Goal: Transaction & Acquisition: Purchase product/service

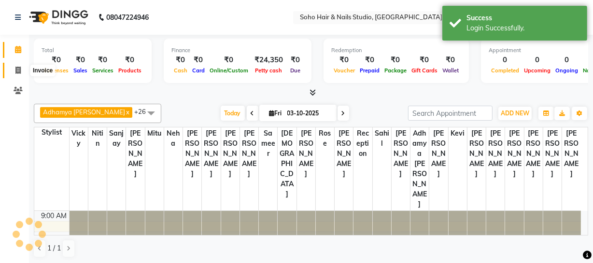
drag, startPoint x: 10, startPoint y: 71, endPoint x: 16, endPoint y: 69, distance: 6.7
click at [10, 71] on span at bounding box center [18, 70] width 17 height 11
select select "service"
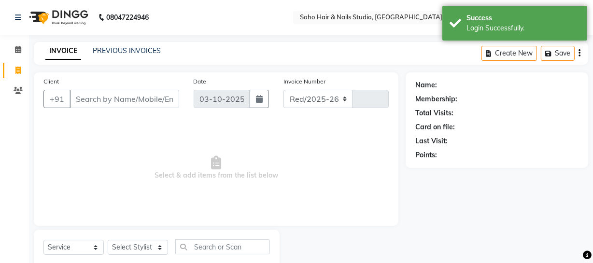
select select "735"
type input "4730"
select select "membership"
click at [101, 54] on link "PREVIOUS INVOICES" at bounding box center [127, 50] width 68 height 9
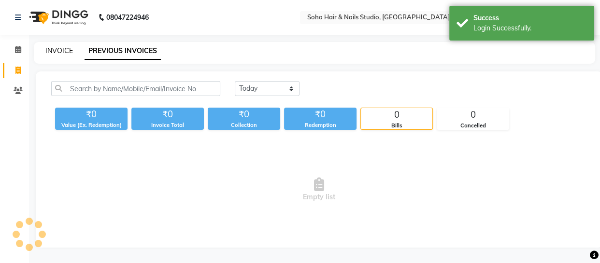
click at [60, 48] on link "INVOICE" at bounding box center [59, 50] width 28 height 9
select select "service"
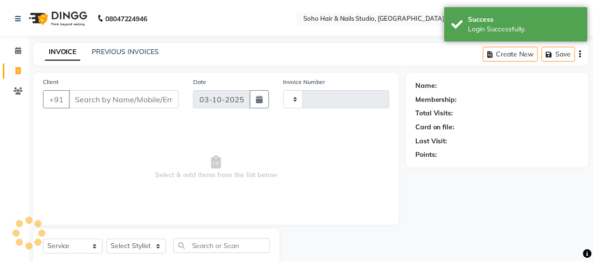
scroll to position [28, 0]
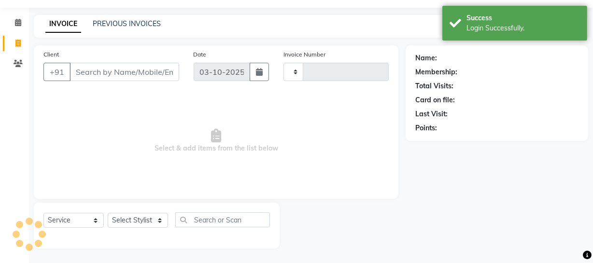
type input "4730"
select select "735"
select select "membership"
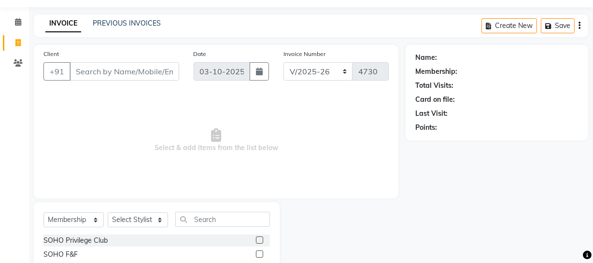
click at [406, 194] on div "Name: Membership: Total Visits: Card on file: Last Visit: Points:" at bounding box center [501, 160] width 190 height 231
click at [24, 63] on span at bounding box center [18, 63] width 17 height 11
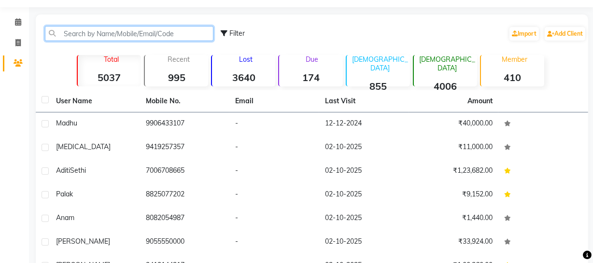
click at [95, 28] on input "text" at bounding box center [129, 33] width 168 height 15
click at [125, 37] on input "text" at bounding box center [129, 33] width 168 height 15
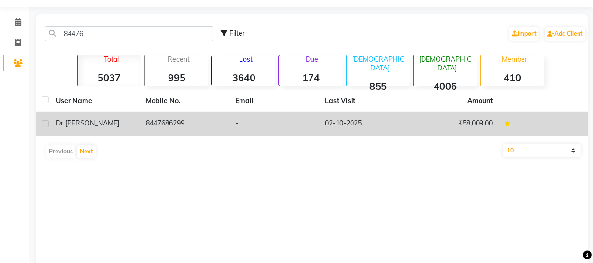
click at [298, 129] on td "-" at bounding box center [274, 124] width 90 height 24
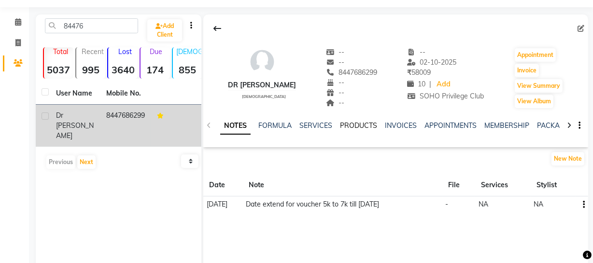
click at [357, 127] on link "PRODUCTS" at bounding box center [358, 125] width 37 height 9
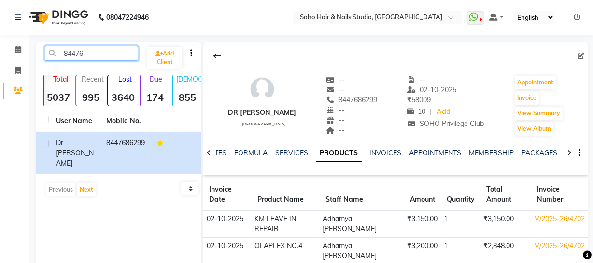
drag, startPoint x: 102, startPoint y: 56, endPoint x: 0, endPoint y: 115, distance: 117.9
click at [0, 69] on app-home "08047224946 Select Location × Soho Hair & Nails Studio, [GEOGRAPHIC_DATA] Whats…" at bounding box center [296, 186] width 593 height 372
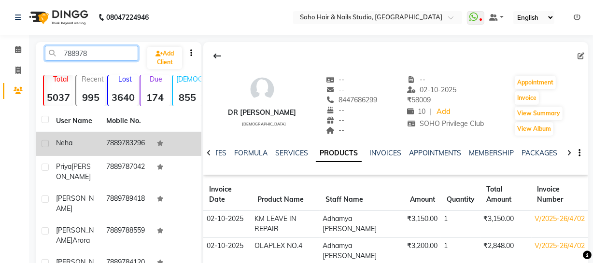
type input "788978"
click at [143, 149] on td "7889783296" at bounding box center [125, 144] width 50 height 24
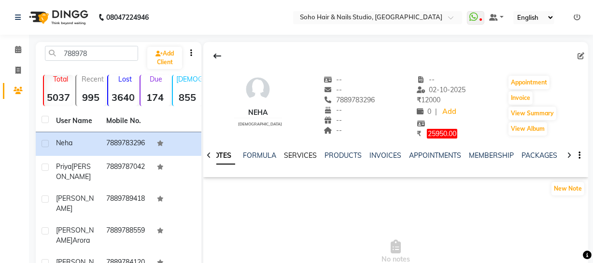
click at [303, 158] on link "SERVICES" at bounding box center [300, 155] width 33 height 9
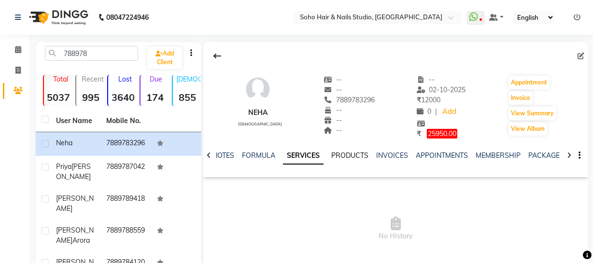
click at [333, 154] on link "PRODUCTS" at bounding box center [349, 155] width 37 height 9
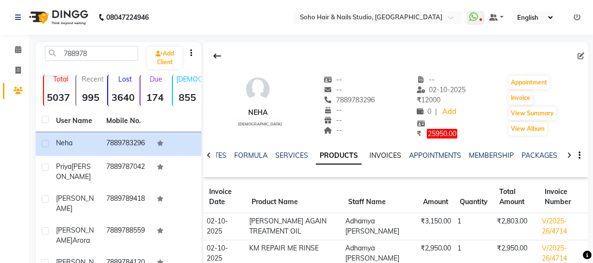
click at [390, 157] on link "INVOICES" at bounding box center [385, 155] width 32 height 9
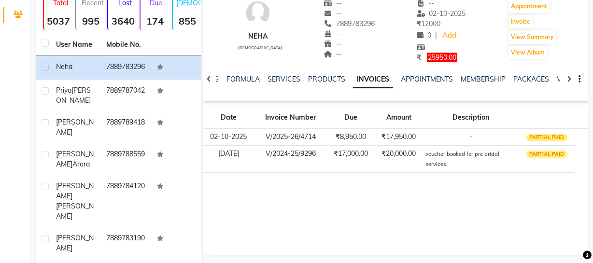
scroll to position [87, 0]
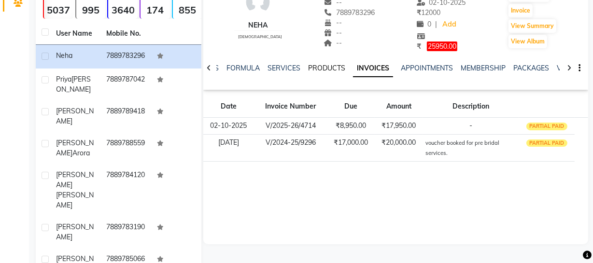
click at [319, 69] on link "PRODUCTS" at bounding box center [326, 68] width 37 height 9
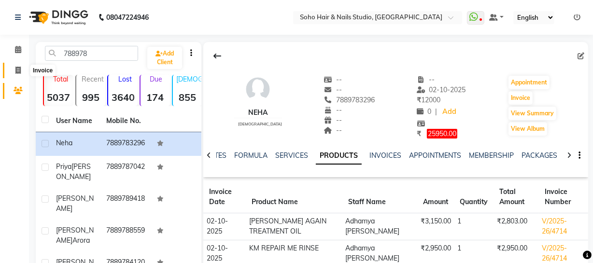
drag, startPoint x: 14, startPoint y: 72, endPoint x: 13, endPoint y: 65, distance: 7.9
click at [14, 72] on span at bounding box center [18, 70] width 17 height 11
select select "735"
select select "service"
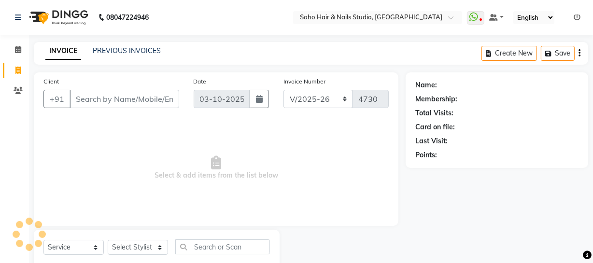
scroll to position [28, 0]
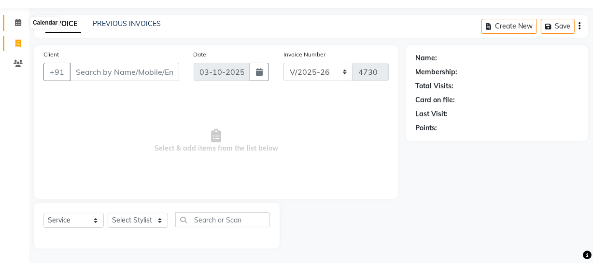
click at [15, 23] on icon at bounding box center [18, 22] width 6 height 7
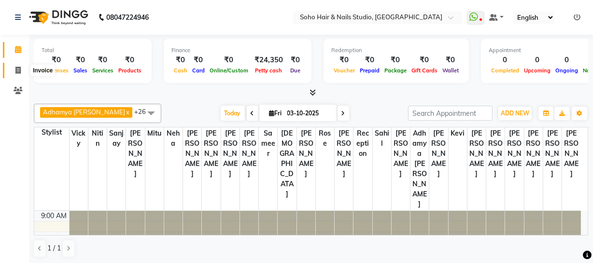
click at [18, 74] on span at bounding box center [18, 70] width 17 height 11
select select "735"
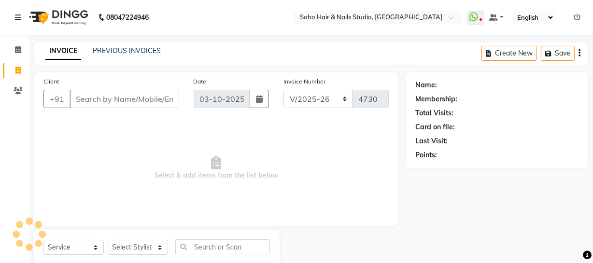
select select "membership"
click at [17, 94] on icon at bounding box center [18, 90] width 9 height 7
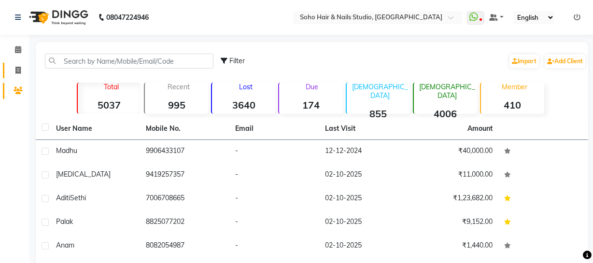
click at [18, 63] on link "Invoice" at bounding box center [14, 71] width 23 height 16
select select "735"
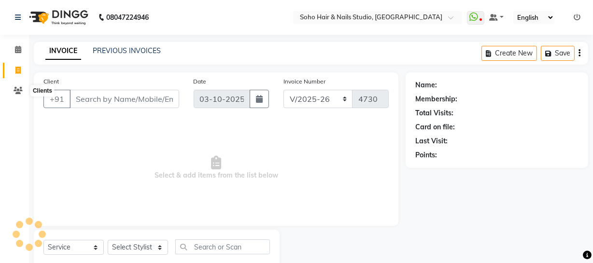
scroll to position [28, 0]
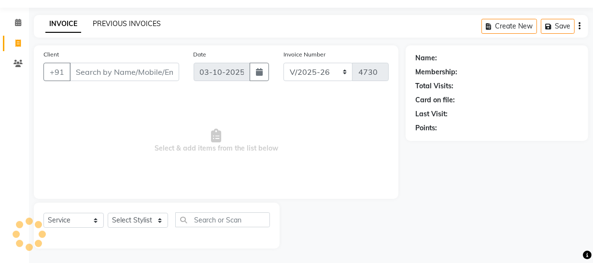
select select "membership"
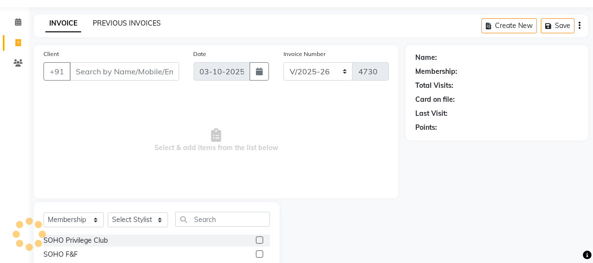
click at [114, 24] on link "PREVIOUS INVOICES" at bounding box center [127, 23] width 68 height 9
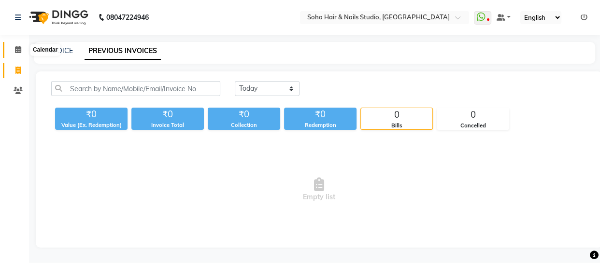
click at [18, 52] on icon at bounding box center [18, 49] width 6 height 7
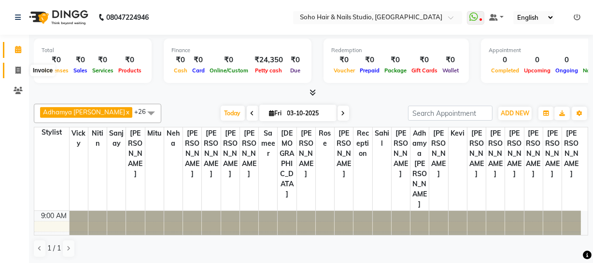
click at [19, 68] on icon at bounding box center [17, 70] width 5 height 7
select select "735"
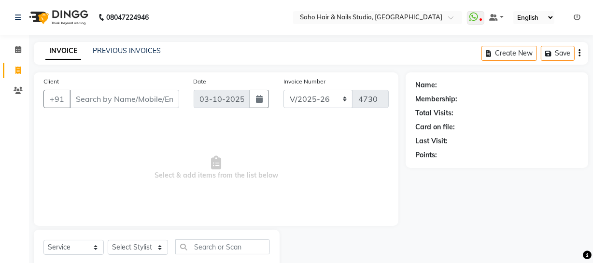
select select "membership"
click at [18, 91] on icon at bounding box center [18, 90] width 9 height 7
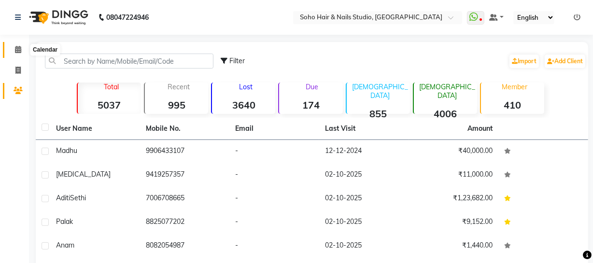
click at [17, 51] on icon at bounding box center [18, 49] width 6 height 7
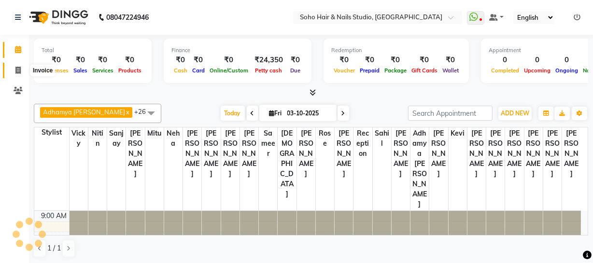
scroll to position [64, 0]
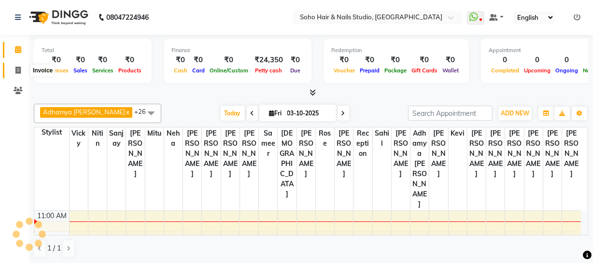
click at [19, 69] on icon at bounding box center [17, 70] width 5 height 7
select select "service"
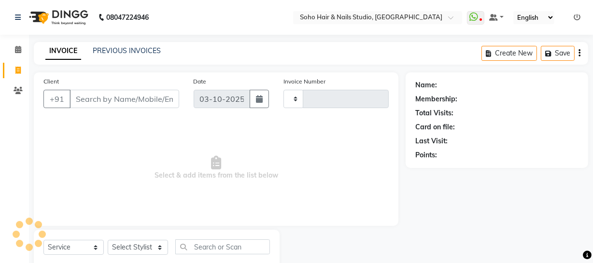
type input "4730"
select select "735"
select select "membership"
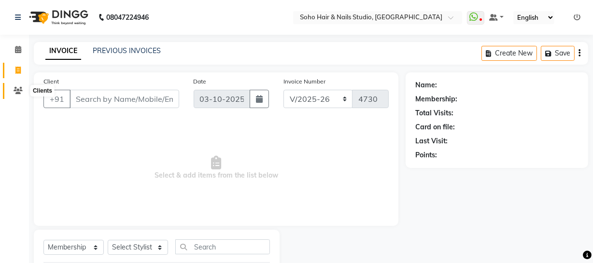
click at [13, 92] on span at bounding box center [18, 90] width 17 height 11
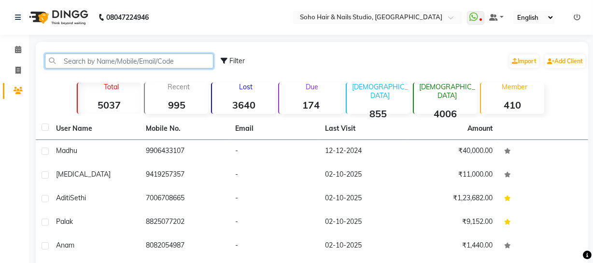
click at [84, 63] on input "text" at bounding box center [129, 61] width 168 height 15
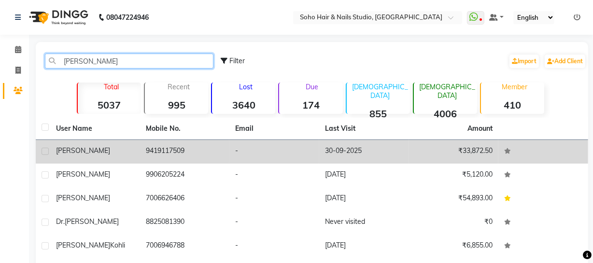
type input "[PERSON_NAME]"
click at [205, 151] on td "9419117509" at bounding box center [185, 152] width 90 height 24
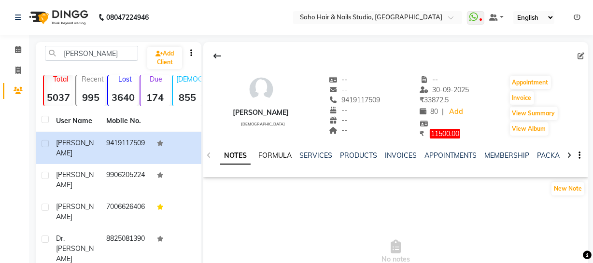
click at [291, 154] on link "FORMULA" at bounding box center [274, 155] width 33 height 9
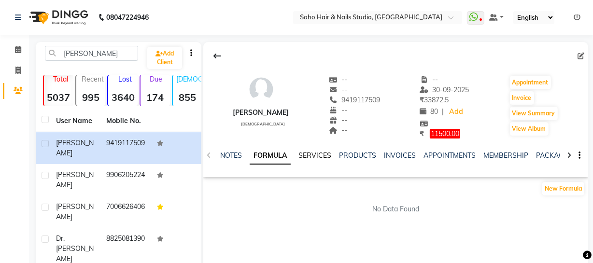
click at [308, 155] on link "SERVICES" at bounding box center [314, 155] width 33 height 9
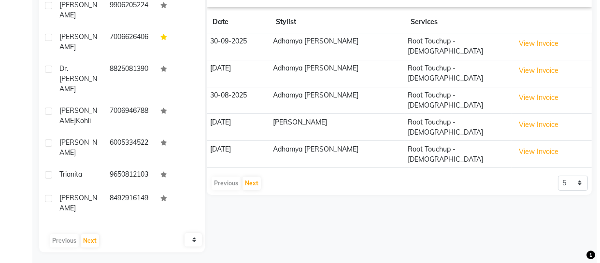
scroll to position [174, 0]
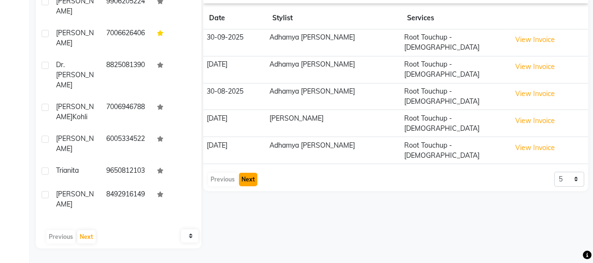
click at [245, 173] on button "Next" at bounding box center [248, 180] width 18 height 14
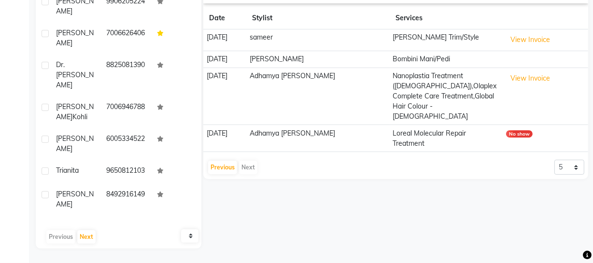
click at [245, 160] on div "Previous Next" at bounding box center [232, 167] width 51 height 15
click at [214, 161] on button "Previous" at bounding box center [222, 168] width 29 height 14
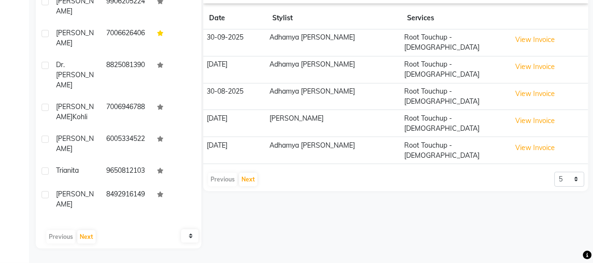
click at [214, 172] on div "Previous Next" at bounding box center [232, 179] width 51 height 15
click at [220, 172] on div "Previous Next" at bounding box center [232, 179] width 51 height 15
click at [239, 173] on button "Next" at bounding box center [248, 180] width 18 height 14
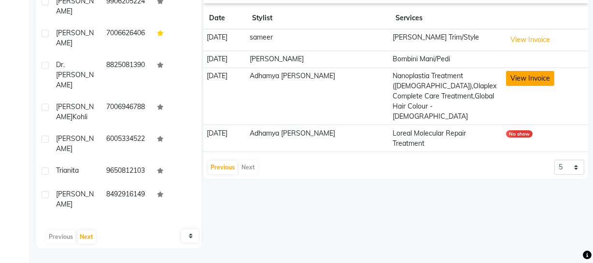
click at [533, 78] on button "View Invoice" at bounding box center [530, 78] width 48 height 15
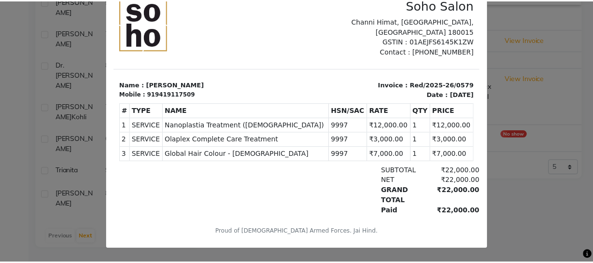
scroll to position [0, 0]
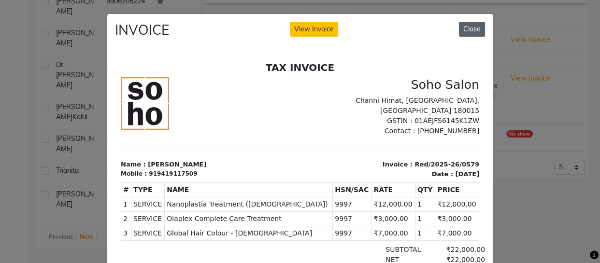
click at [467, 30] on button "Close" at bounding box center [472, 29] width 26 height 15
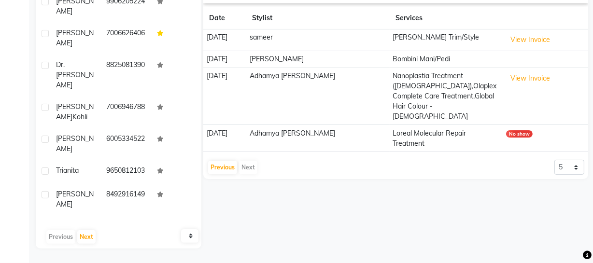
click at [245, 160] on div "Previous Next" at bounding box center [232, 167] width 51 height 15
click at [227, 161] on button "Previous" at bounding box center [222, 168] width 29 height 14
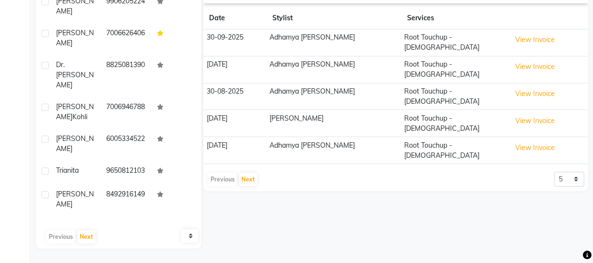
click at [227, 172] on div "Previous Next" at bounding box center [232, 179] width 51 height 15
click at [244, 173] on button "Next" at bounding box center [248, 180] width 18 height 14
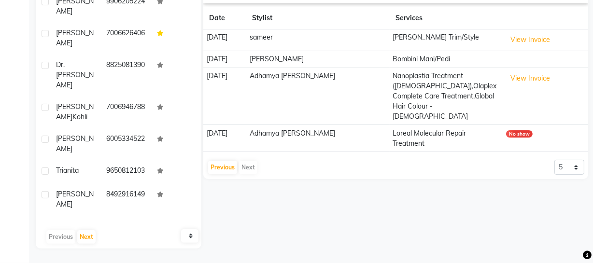
click at [464, 130] on td "Loreal Molecular Repair Treatment" at bounding box center [446, 138] width 113 height 27
click at [464, 125] on td "Loreal Molecular Repair Treatment" at bounding box center [446, 138] width 113 height 27
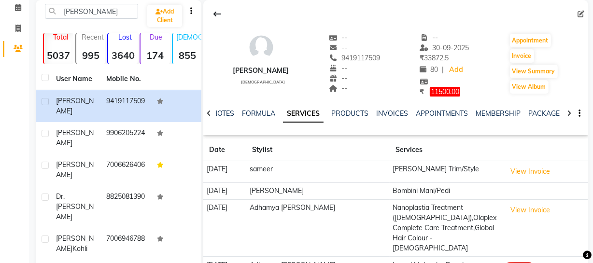
scroll to position [86, 0]
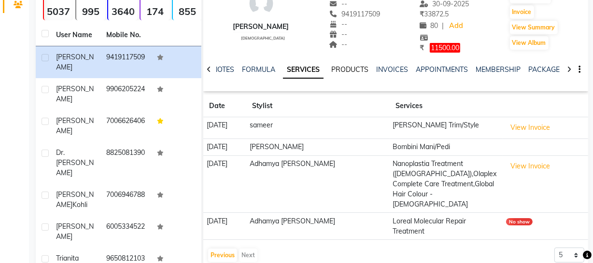
click at [345, 69] on link "PRODUCTS" at bounding box center [349, 69] width 37 height 9
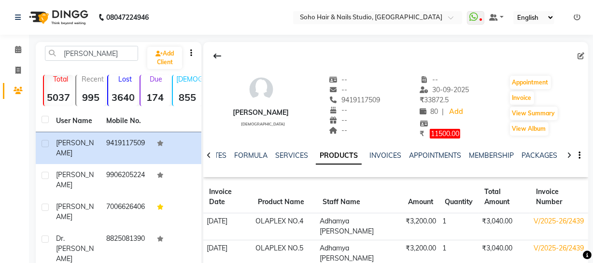
click at [18, 61] on li "Invoice" at bounding box center [14, 70] width 29 height 21
click at [14, 70] on span at bounding box center [18, 70] width 17 height 11
select select "service"
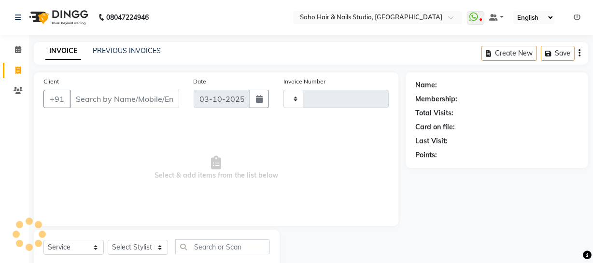
scroll to position [28, 0]
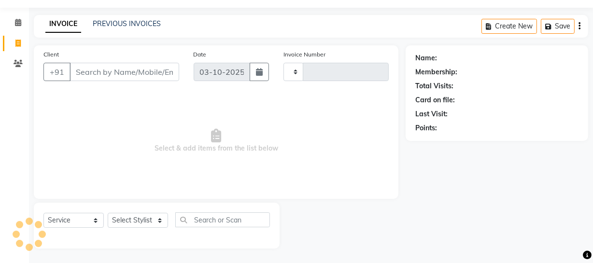
type input "4730"
select select "735"
select select "membership"
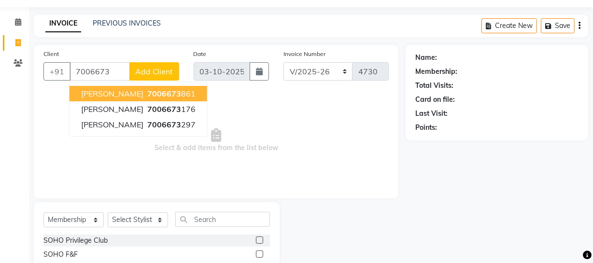
click at [150, 94] on ngb-highlight "7006673 861" at bounding box center [170, 94] width 50 height 10
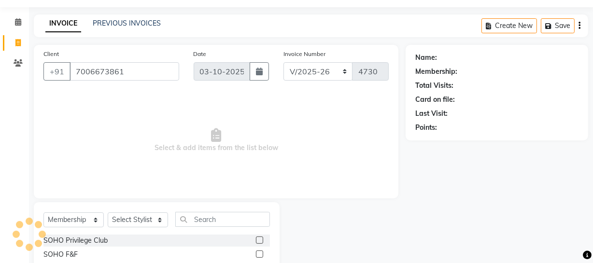
type input "7006673861"
select select "1: Object"
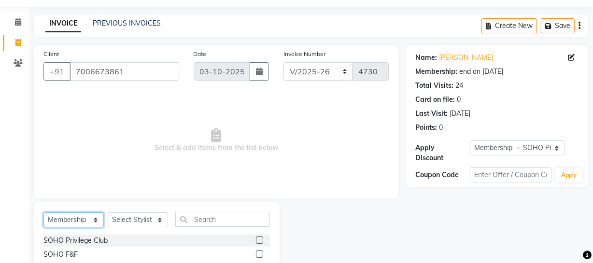
drag, startPoint x: 83, startPoint y: 220, endPoint x: 83, endPoint y: 213, distance: 7.3
click at [83, 220] on select "Select Service Product Membership Package Voucher Prepaid Gift Card" at bounding box center [73, 219] width 60 height 15
select select "service"
click at [43, 212] on select "Select Service Product Membership Package Voucher Prepaid Gift Card" at bounding box center [73, 219] width 60 height 15
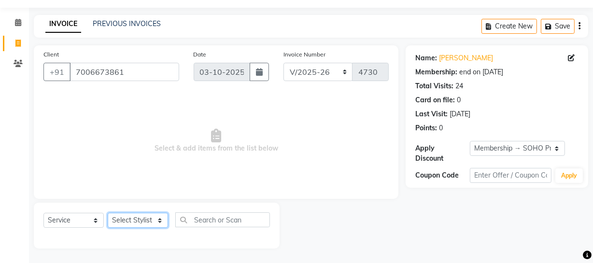
click at [138, 220] on select "Select Stylist [PERSON_NAME] Adhamya [PERSON_NAME] [PERSON_NAME] [PERSON_NAME] …" at bounding box center [138, 220] width 60 height 15
select select "19950"
click at [108, 213] on select "Select Stylist [PERSON_NAME] Adhamya [PERSON_NAME] [PERSON_NAME] [PERSON_NAME] …" at bounding box center [138, 220] width 60 height 15
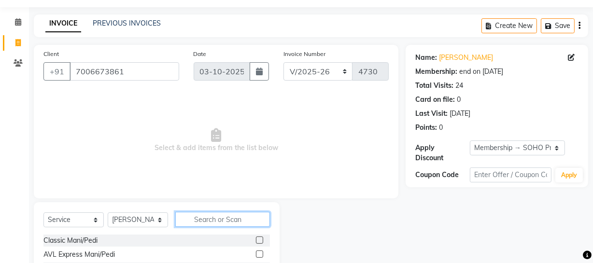
click at [215, 225] on input "text" at bounding box center [222, 219] width 95 height 15
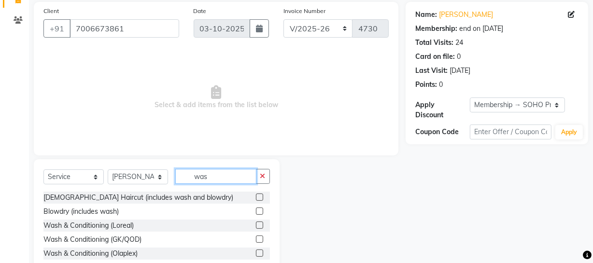
scroll to position [111, 0]
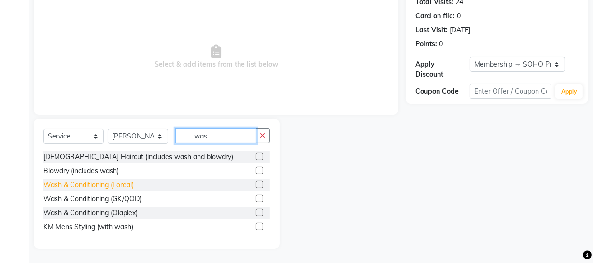
type input "was"
click at [104, 182] on div "Wash & Conditioning (Loreal)" at bounding box center [88, 185] width 90 height 10
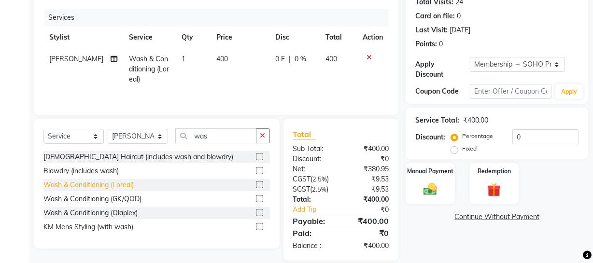
click at [105, 185] on div "Wash & Conditioning (Loreal)" at bounding box center [88, 185] width 90 height 10
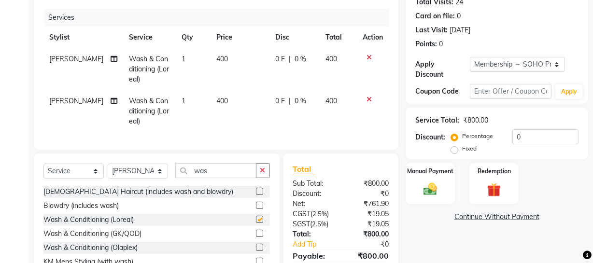
checkbox input "false"
click at [63, 101] on span "[PERSON_NAME]" at bounding box center [76, 101] width 54 height 9
select select "19950"
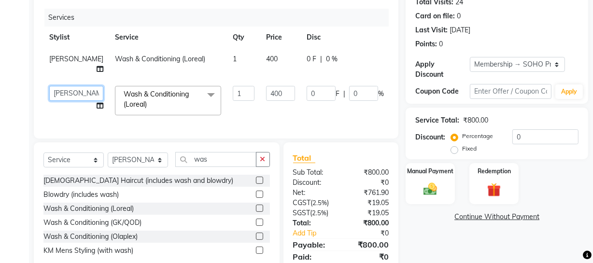
click at [61, 96] on select "[PERSON_NAME] [PERSON_NAME] [PERSON_NAME] [PERSON_NAME] [PERSON_NAME] [PERSON_N…" at bounding box center [76, 93] width 54 height 15
select select "84515"
click at [59, 61] on span "[PERSON_NAME]" at bounding box center [76, 59] width 54 height 9
select select "19950"
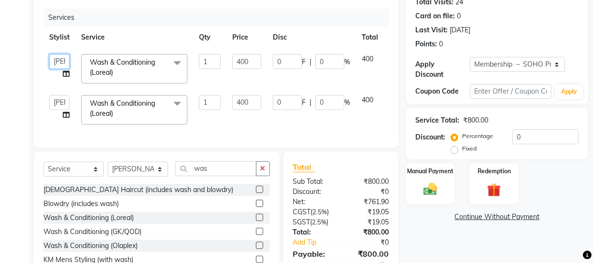
click at [59, 62] on select "[PERSON_NAME] [PERSON_NAME] [PERSON_NAME] [PERSON_NAME] [PERSON_NAME] [PERSON_N…" at bounding box center [59, 61] width 20 height 15
select select "58119"
click at [141, 177] on select "Select Stylist [PERSON_NAME] Adhamya [PERSON_NAME] [PERSON_NAME] [PERSON_NAME] …" at bounding box center [138, 169] width 60 height 15
click at [108, 168] on select "Select Stylist [PERSON_NAME] Adhamya [PERSON_NAME] [PERSON_NAME] [PERSON_NAME] …" at bounding box center [138, 169] width 60 height 15
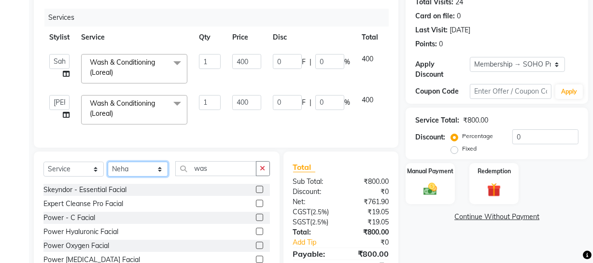
click at [150, 177] on select "Select Stylist [PERSON_NAME] Adhamya [PERSON_NAME] [PERSON_NAME] [PERSON_NAME] …" at bounding box center [138, 169] width 60 height 15
select select "13571"
click at [108, 168] on select "Select Stylist [PERSON_NAME] Adhamya [PERSON_NAME] [PERSON_NAME] [PERSON_NAME] …" at bounding box center [138, 169] width 60 height 15
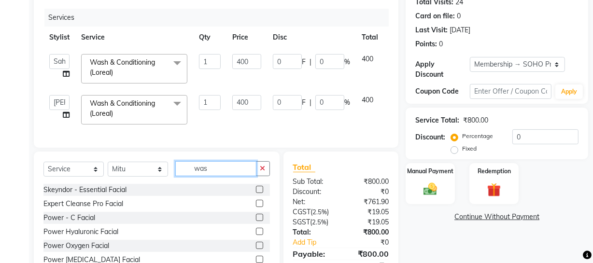
drag, startPoint x: 214, startPoint y: 176, endPoint x: 152, endPoint y: 192, distance: 63.8
click at [153, 193] on div "Select Service Product Membership Package Voucher Prepaid Gift Card Select Styl…" at bounding box center [157, 223] width 246 height 142
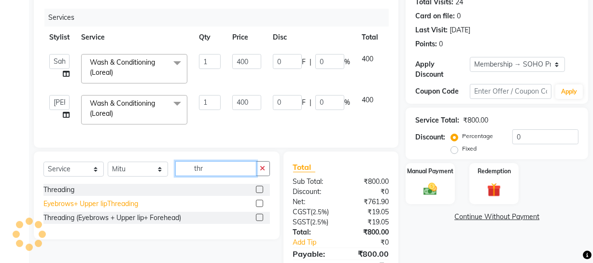
type input "thr"
click at [79, 207] on div "Eyebrows+ Upper lipThreading" at bounding box center [90, 204] width 95 height 10
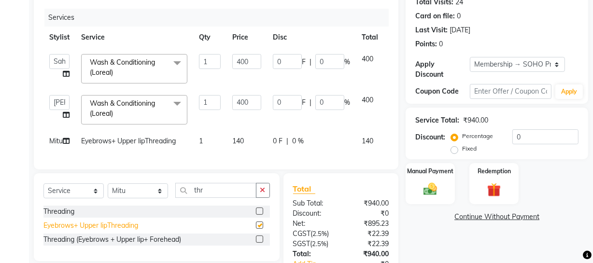
checkbox input "false"
click at [214, 66] on input "1" at bounding box center [210, 61] width 22 height 15
click at [515, 22] on div "Name: [PERSON_NAME] Membership: end on [DATE] Total Visits: 24 Card on file: 0 …" at bounding box center [496, 7] width 163 height 84
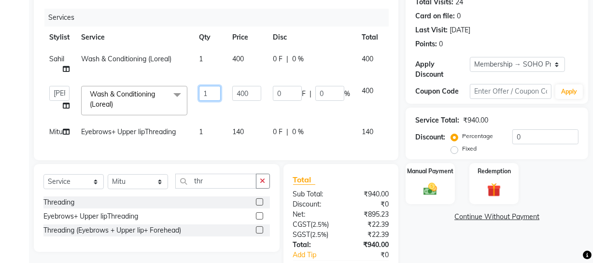
click at [216, 96] on input "1" at bounding box center [210, 93] width 22 height 15
click at [515, 12] on div "Card on file: 0" at bounding box center [496, 16] width 163 height 10
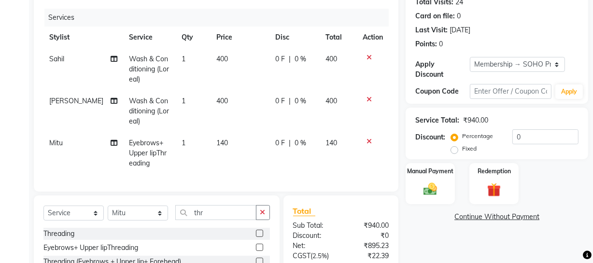
click at [367, 144] on icon at bounding box center [368, 141] width 5 height 7
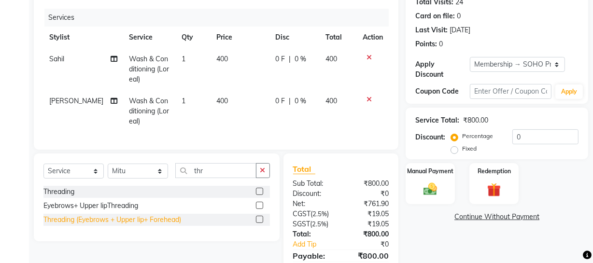
click at [153, 225] on div "Threading (Eyebrows + Upper lip+ Forehead)" at bounding box center [112, 220] width 138 height 10
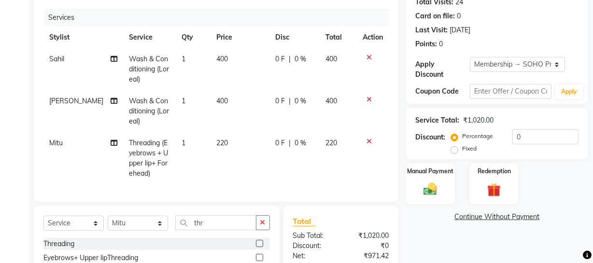
checkbox input "false"
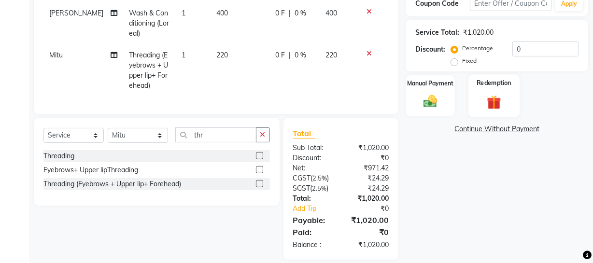
scroll to position [217, 0]
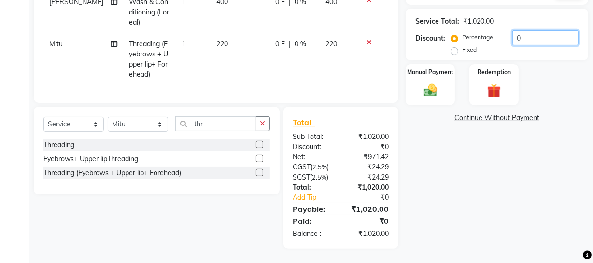
drag, startPoint x: 547, startPoint y: 30, endPoint x: 192, endPoint y: 63, distance: 356.8
click at [237, 64] on div "Client [PHONE_NUMBER] Date [DATE] Invoice Number Red/2025-26 V/2025 V/[PHONE_NU…" at bounding box center [311, 55] width 569 height 386
type input "20"
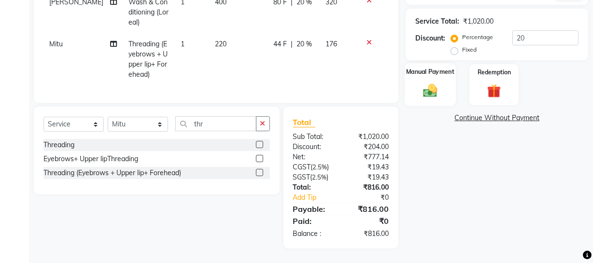
click at [444, 79] on div "Manual Payment" at bounding box center [430, 84] width 51 height 43
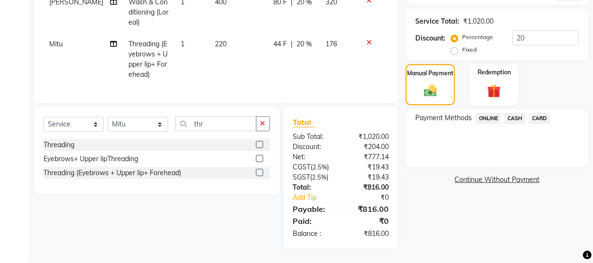
click at [538, 113] on span "CARD" at bounding box center [539, 118] width 21 height 11
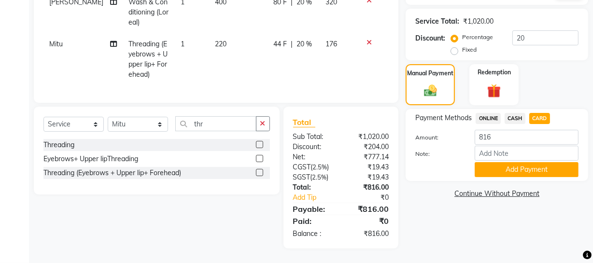
click at [508, 162] on button "Add Payment" at bounding box center [527, 169] width 104 height 15
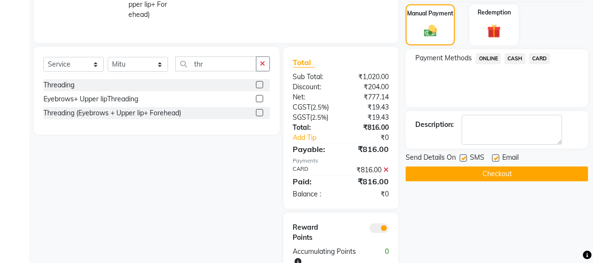
scroll to position [305, 0]
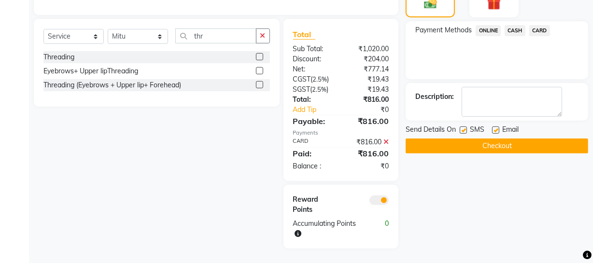
click at [458, 142] on button "Checkout" at bounding box center [497, 146] width 182 height 15
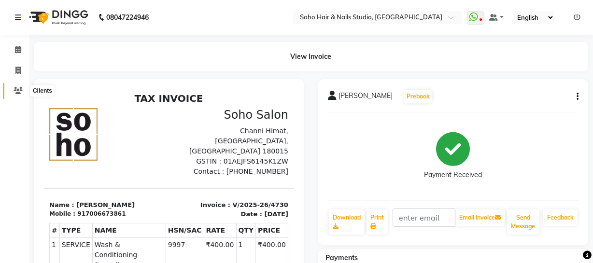
click at [18, 91] on icon at bounding box center [18, 90] width 9 height 7
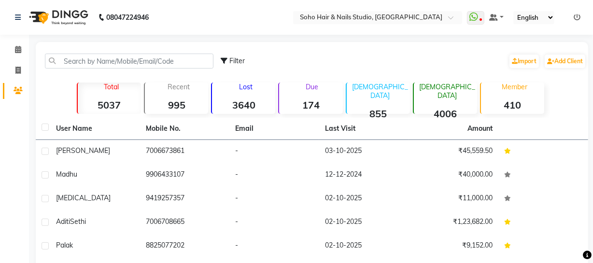
click at [579, 18] on icon at bounding box center [577, 17] width 7 height 7
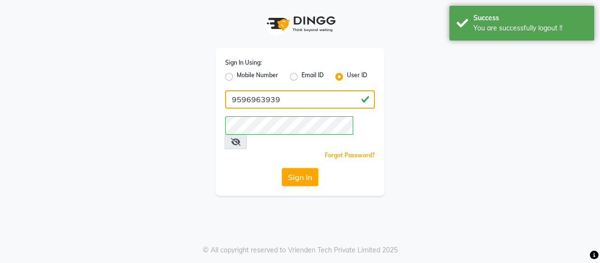
click at [288, 97] on input "9596963939" at bounding box center [300, 99] width 150 height 18
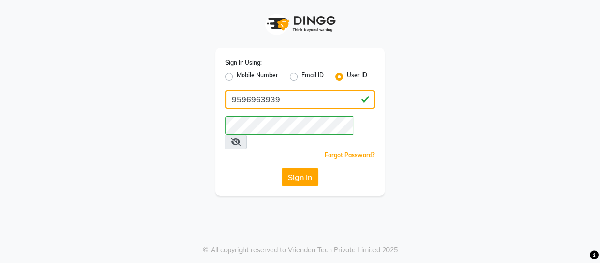
type input "SOHOSTUDIO"
click at [293, 168] on button "Sign In" at bounding box center [299, 177] width 37 height 18
